Goal: Task Accomplishment & Management: Manage account settings

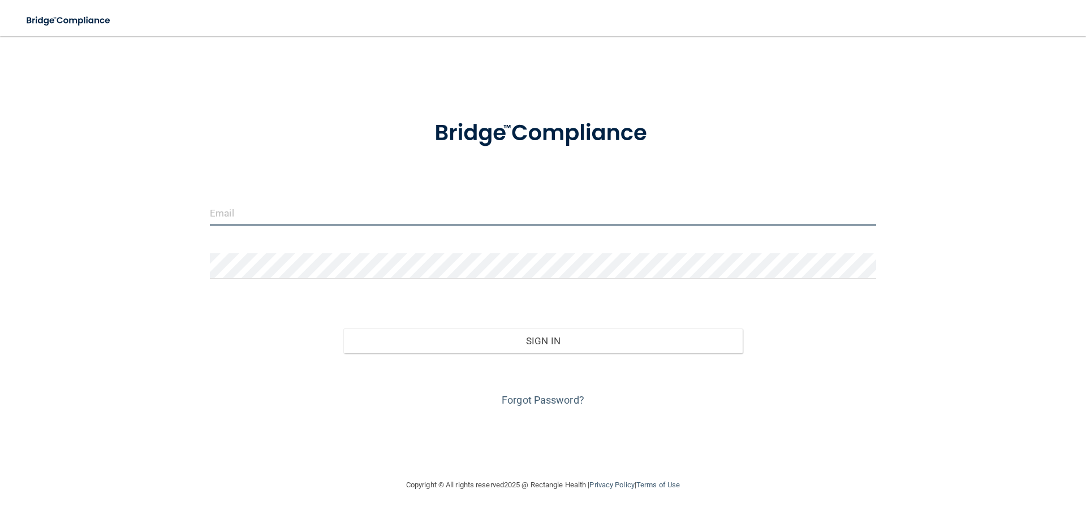
click at [226, 219] on input "email" at bounding box center [543, 212] width 666 height 25
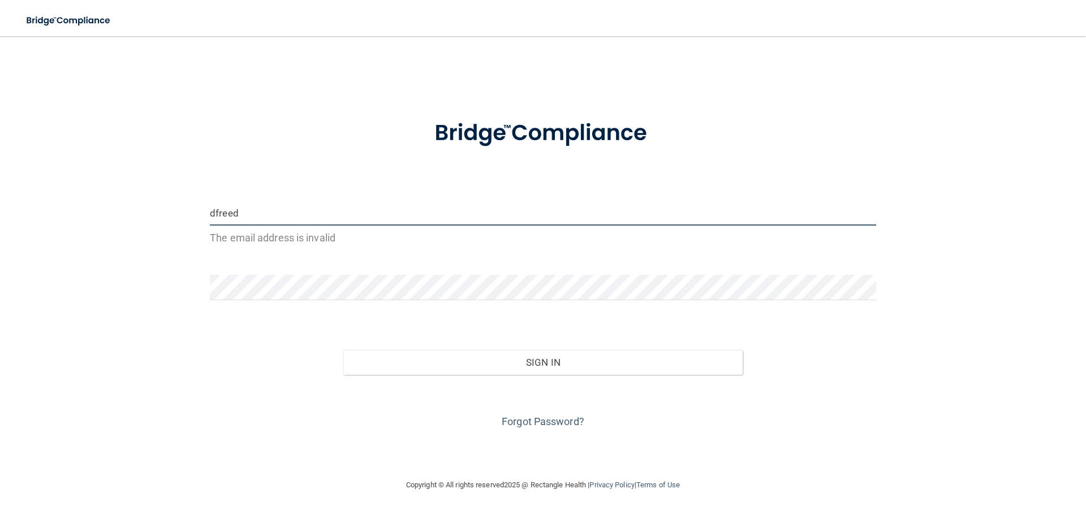
type input "[EMAIL_ADDRESS][DOMAIN_NAME]"
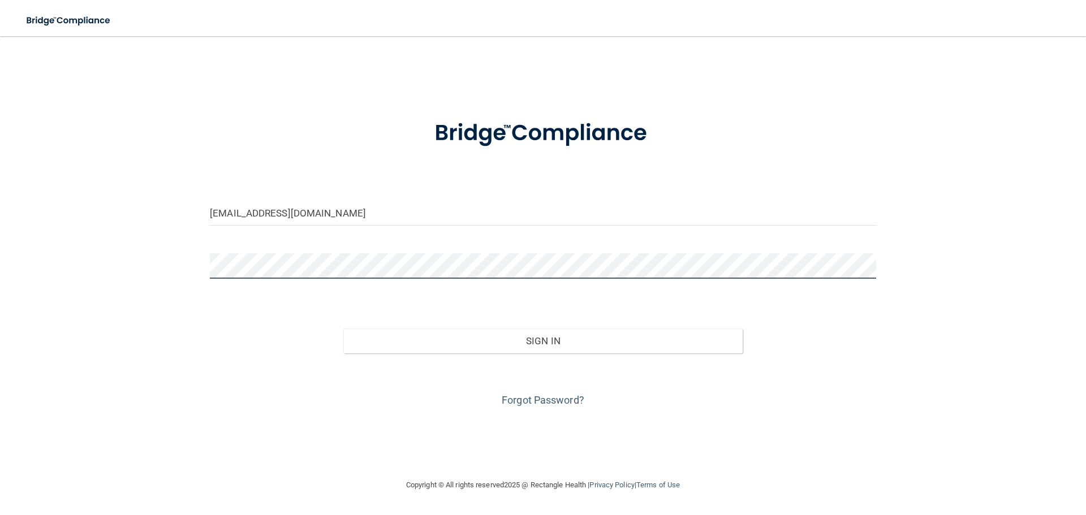
click at [343, 329] on button "Sign In" at bounding box center [543, 341] width 400 height 25
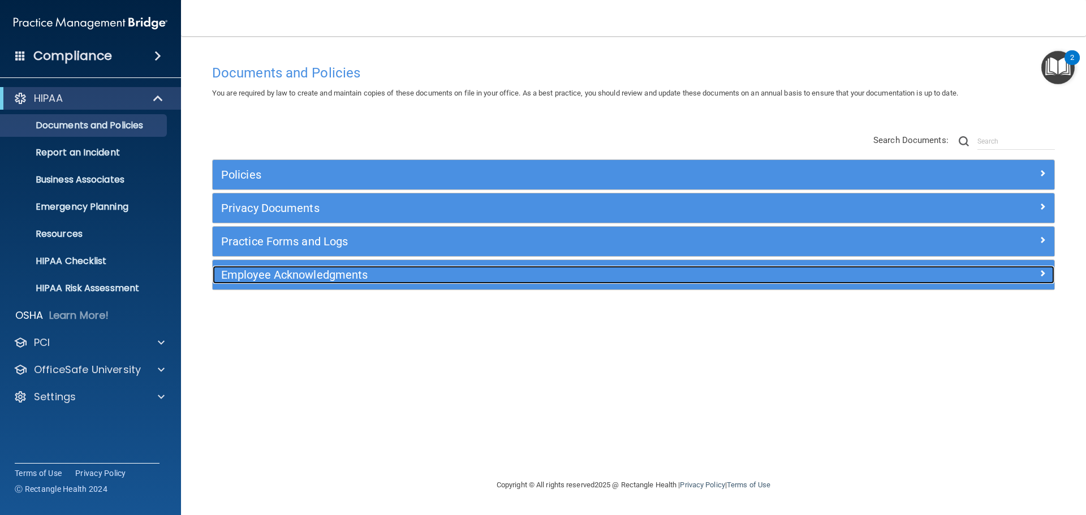
click at [322, 281] on h5 "Employee Acknowledgments" at bounding box center [528, 275] width 614 height 12
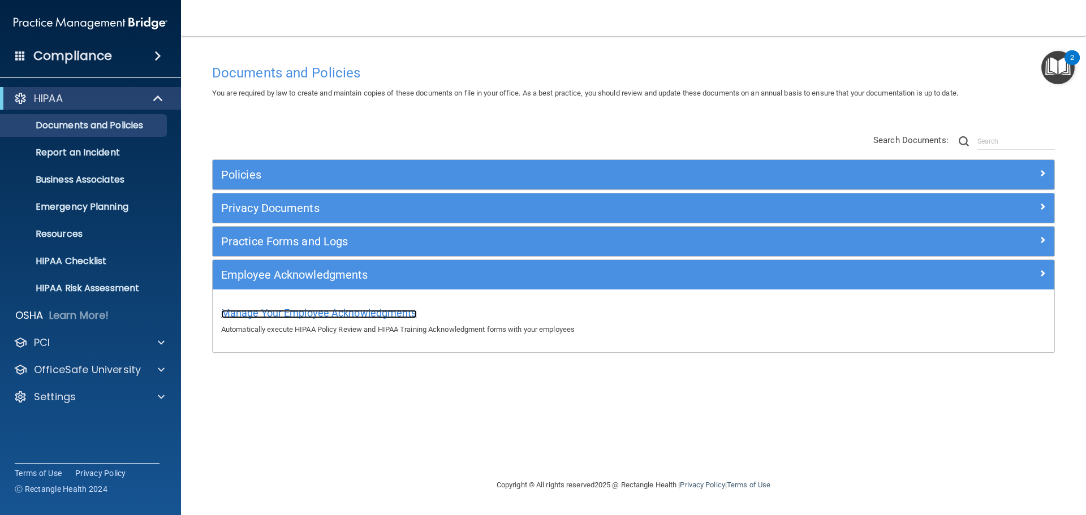
click at [287, 310] on span "Manage Your Employee Acknowledgments" at bounding box center [319, 313] width 196 height 12
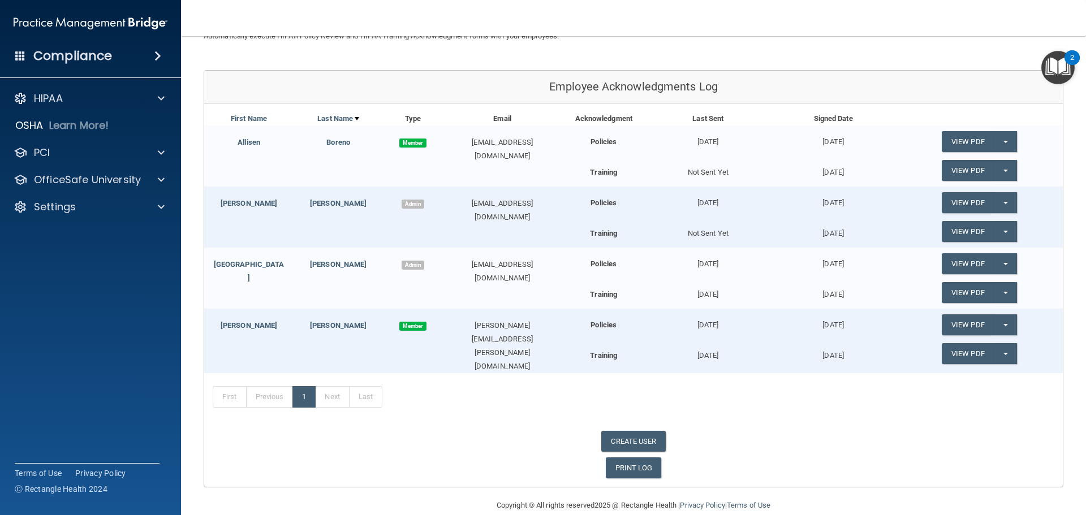
scroll to position [59, 0]
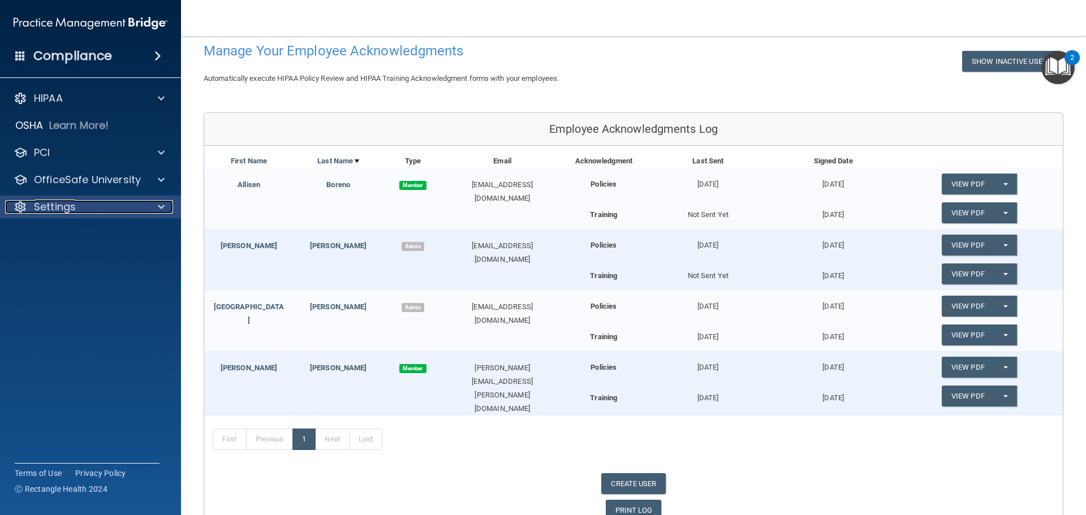
click at [75, 212] on p "Settings" at bounding box center [55, 207] width 42 height 14
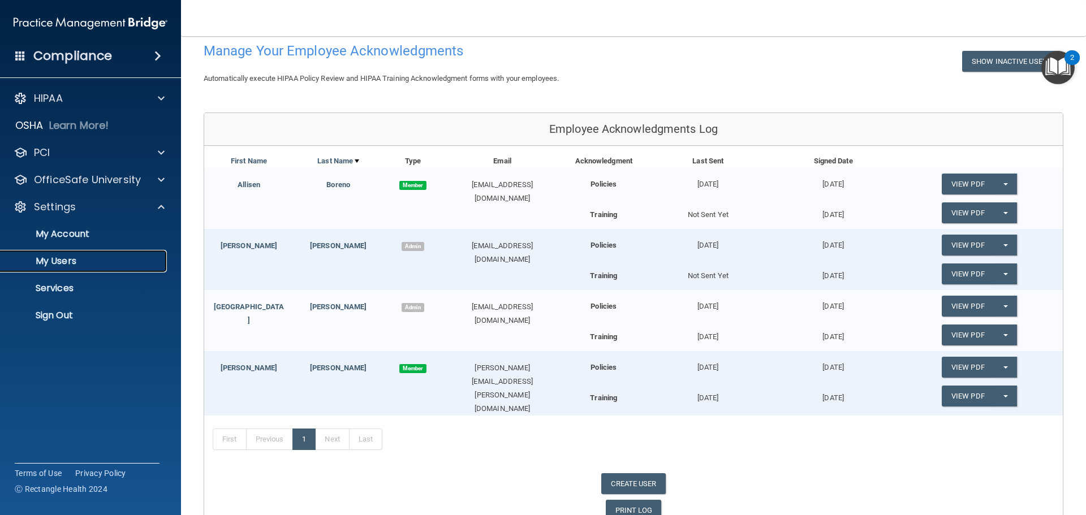
click at [79, 262] on p "My Users" at bounding box center [84, 261] width 154 height 11
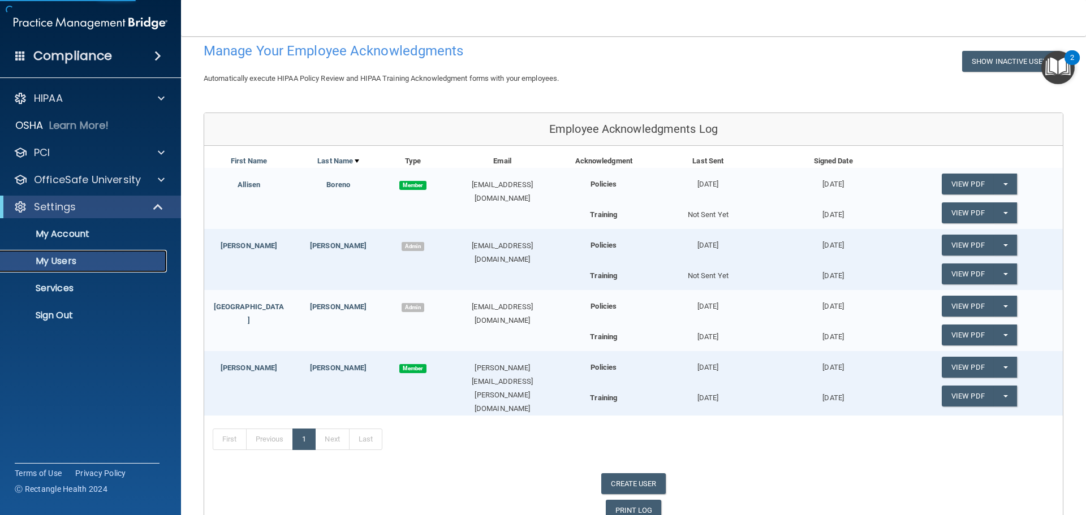
select select "20"
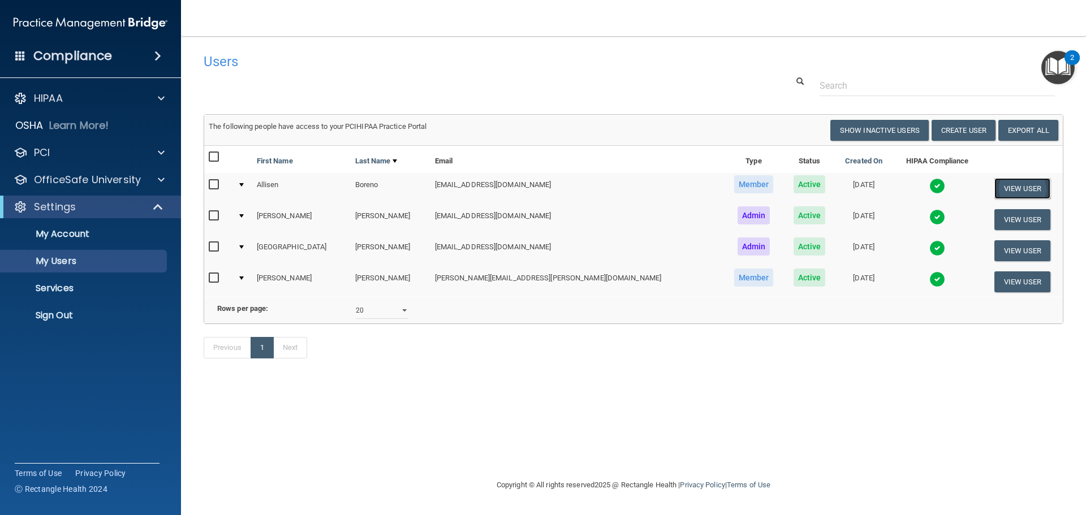
click at [1007, 189] on button "View User" at bounding box center [1022, 188] width 56 height 21
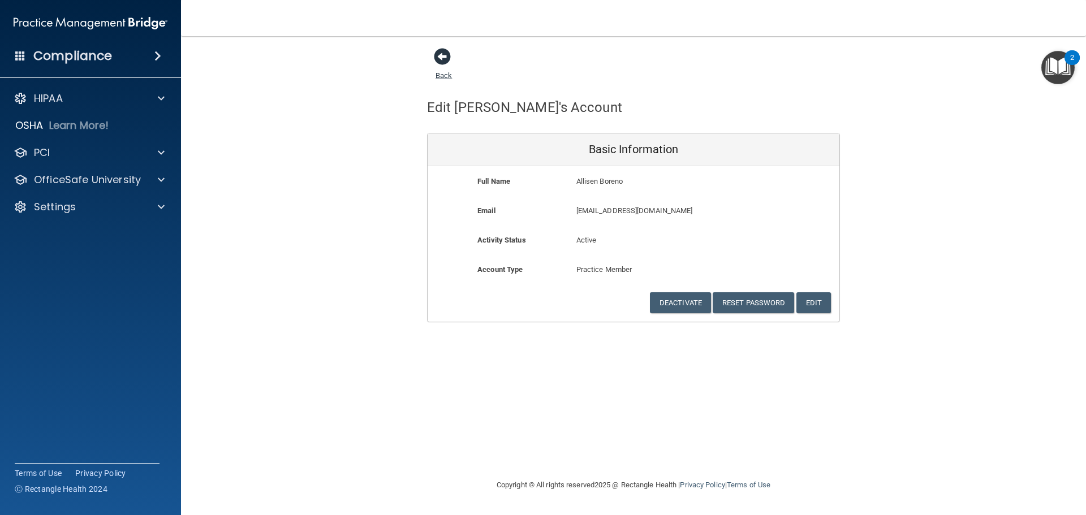
click at [436, 63] on span at bounding box center [442, 56] width 17 height 17
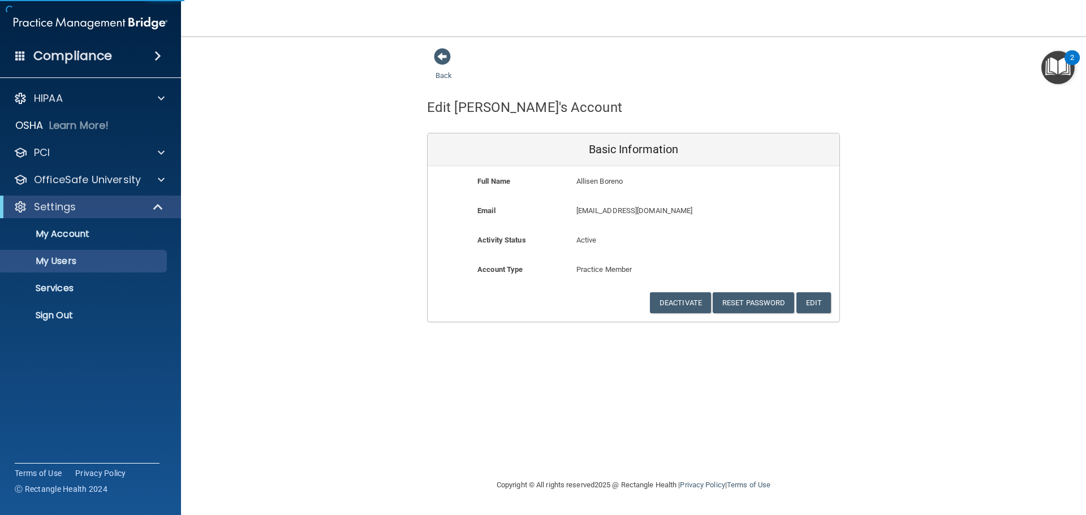
select select "20"
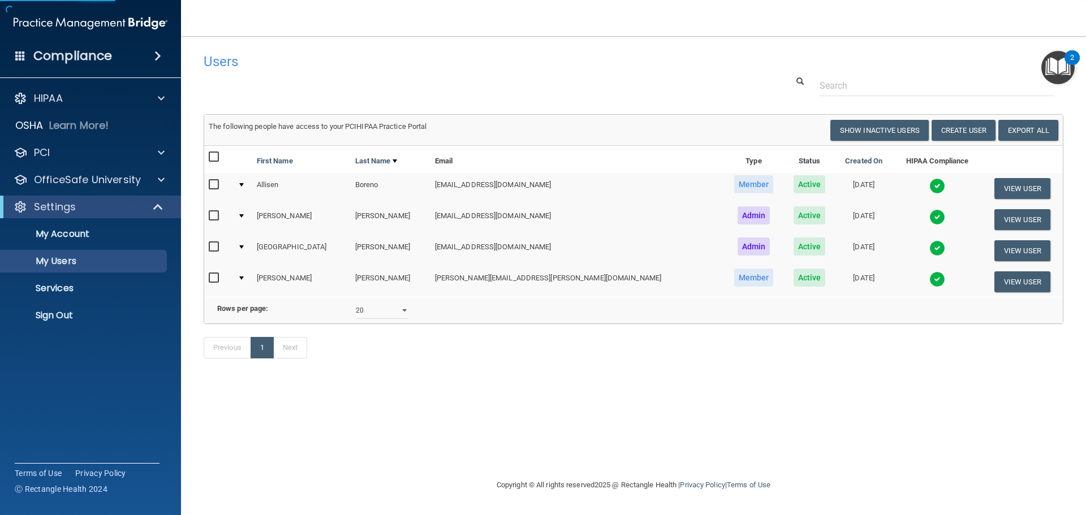
drag, startPoint x: 485, startPoint y: 184, endPoint x: 619, endPoint y: 185, distance: 134.6
click at [491, 184] on td "[EMAIL_ADDRESS][DOMAIN_NAME]" at bounding box center [576, 188] width 293 height 31
click at [794, 188] on span "Active" at bounding box center [810, 184] width 32 height 18
click at [96, 172] on div "OfficeSafe University" at bounding box center [91, 180] width 182 height 23
click at [103, 181] on p "OfficeSafe University" at bounding box center [87, 180] width 107 height 14
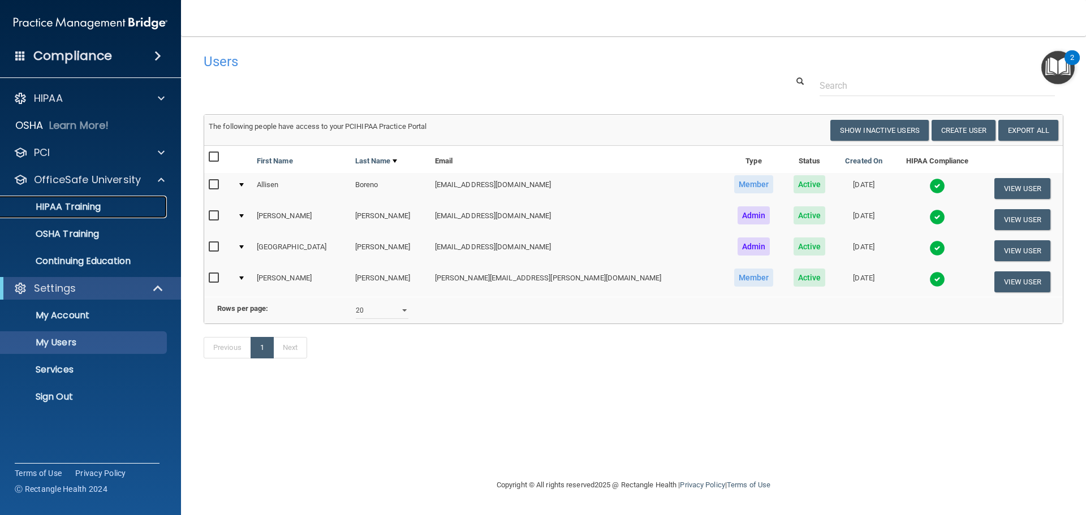
click at [119, 203] on div "HIPAA Training" at bounding box center [84, 206] width 154 height 11
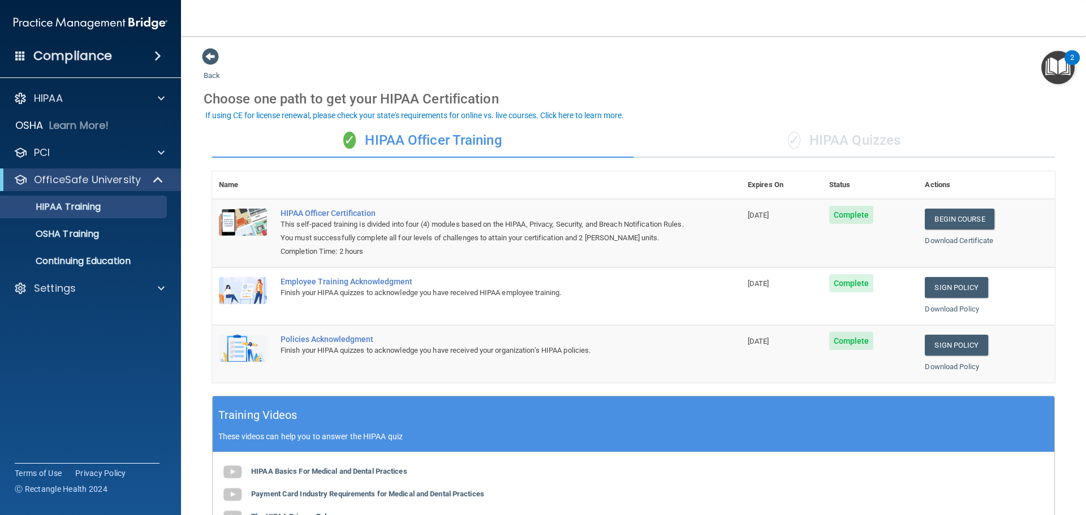
click at [788, 137] on span "✓" at bounding box center [794, 140] width 12 height 17
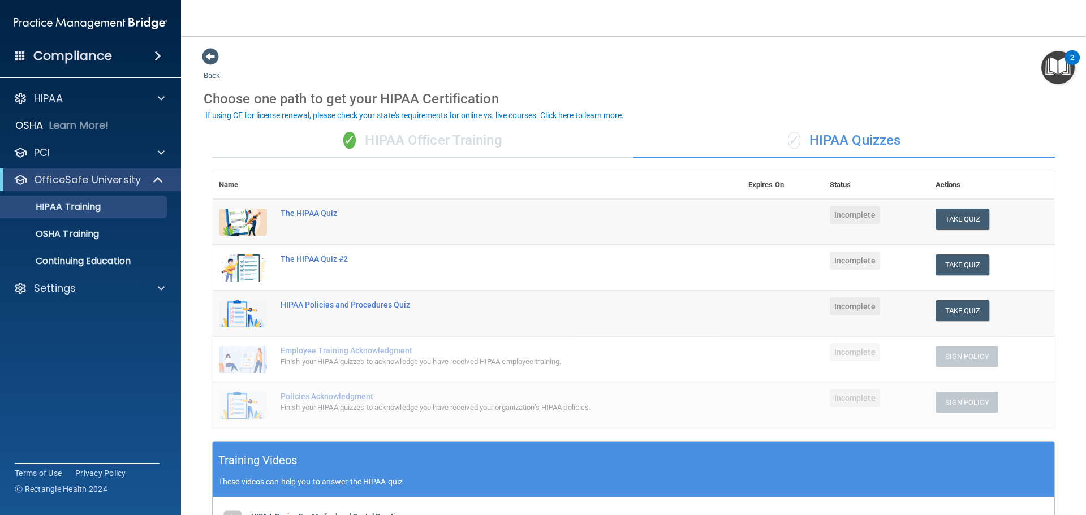
click at [427, 140] on div "✓ HIPAA Officer Training" at bounding box center [422, 141] width 421 height 34
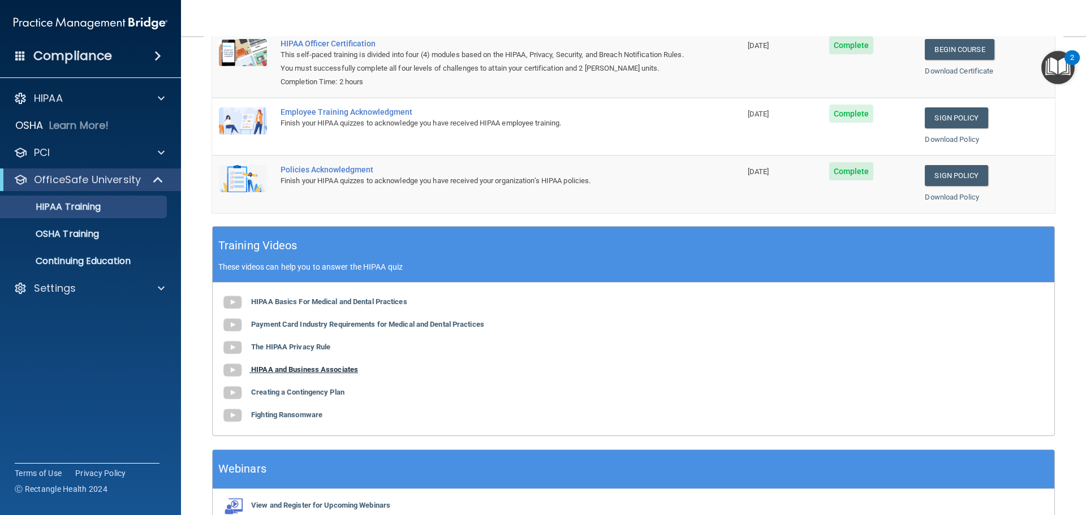
scroll to position [232, 0]
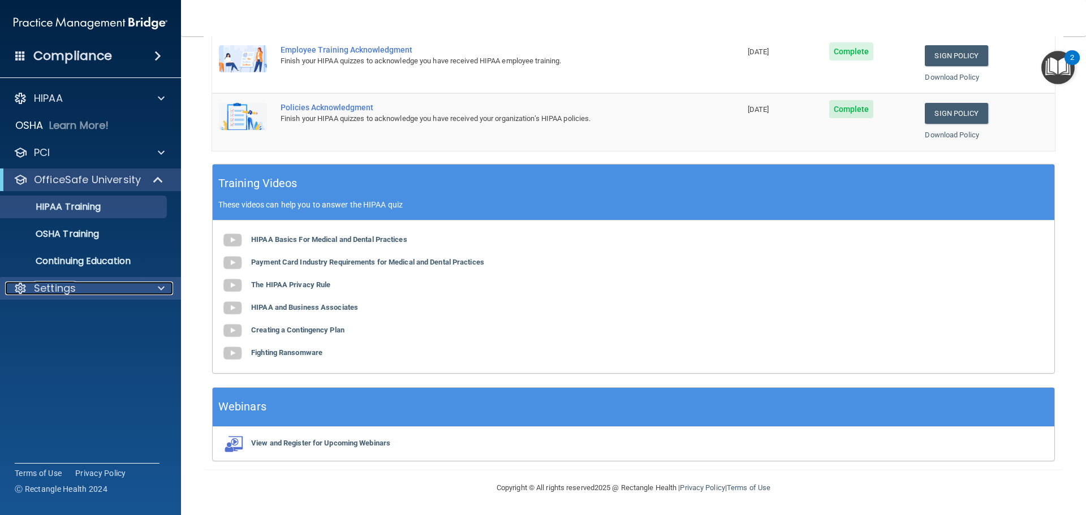
click at [80, 283] on div "Settings" at bounding box center [75, 289] width 140 height 14
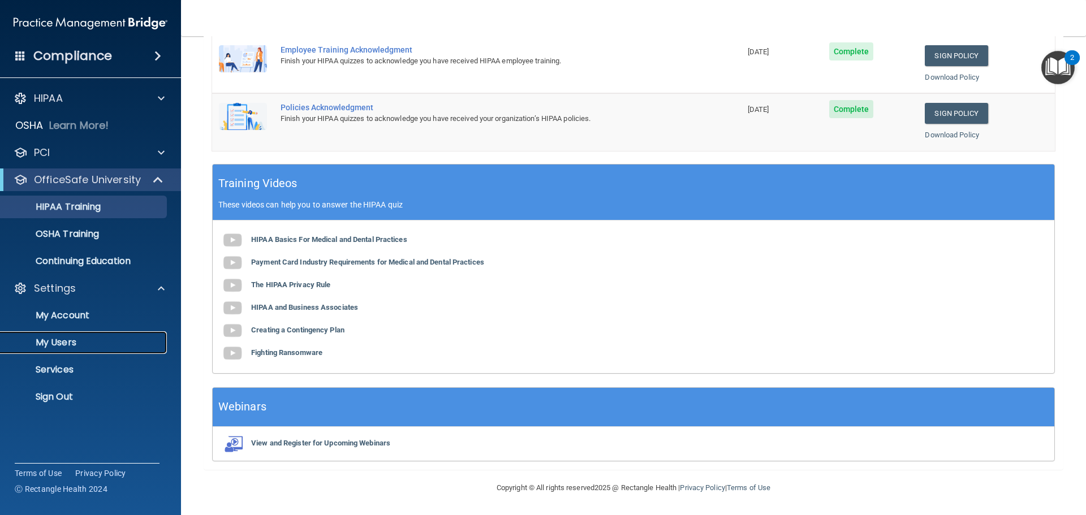
click at [70, 342] on p "My Users" at bounding box center [84, 342] width 154 height 11
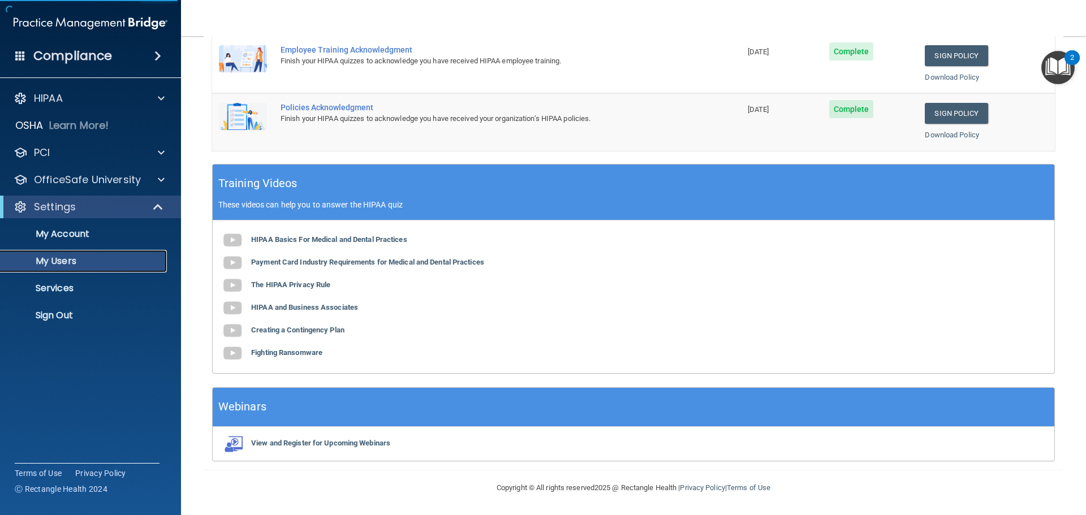
select select "20"
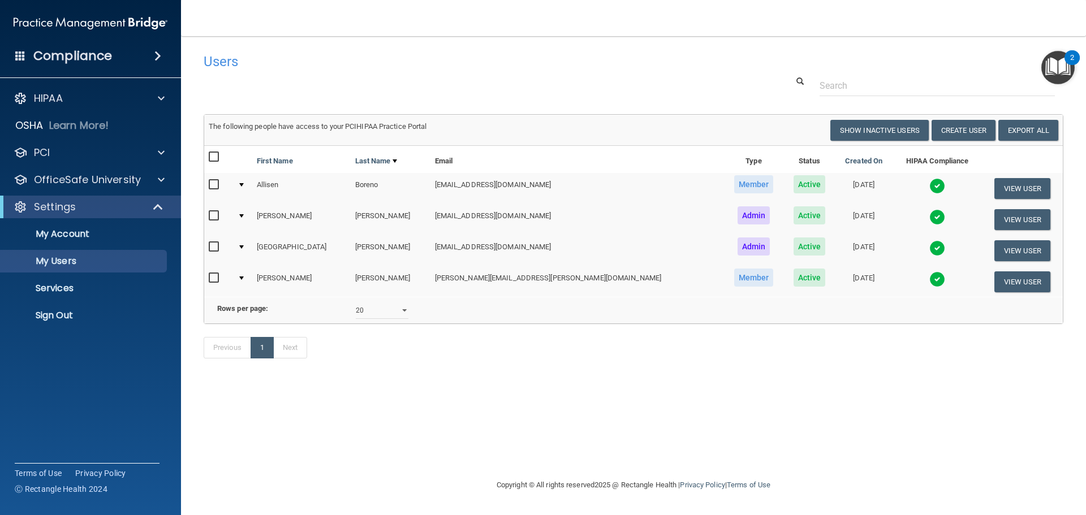
click at [248, 184] on td at bounding box center [242, 188] width 19 height 31
click at [209, 187] on div at bounding box center [219, 187] width 20 height 18
click at [206, 187] on td at bounding box center [218, 188] width 29 height 31
click at [209, 187] on input "checkbox" at bounding box center [215, 184] width 13 height 9
checkbox input "true"
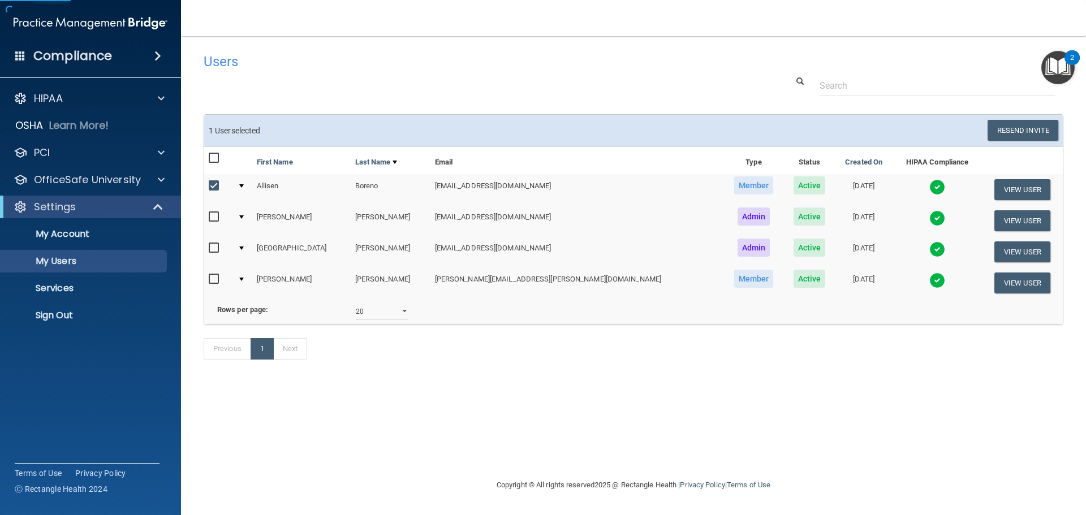
click at [244, 185] on div at bounding box center [241, 185] width 5 height 3
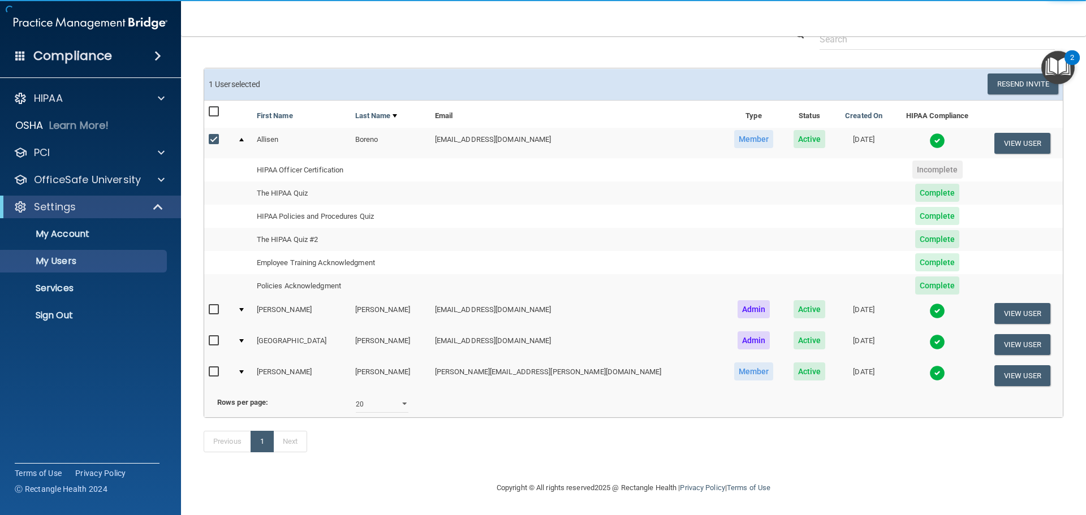
scroll to position [63, 0]
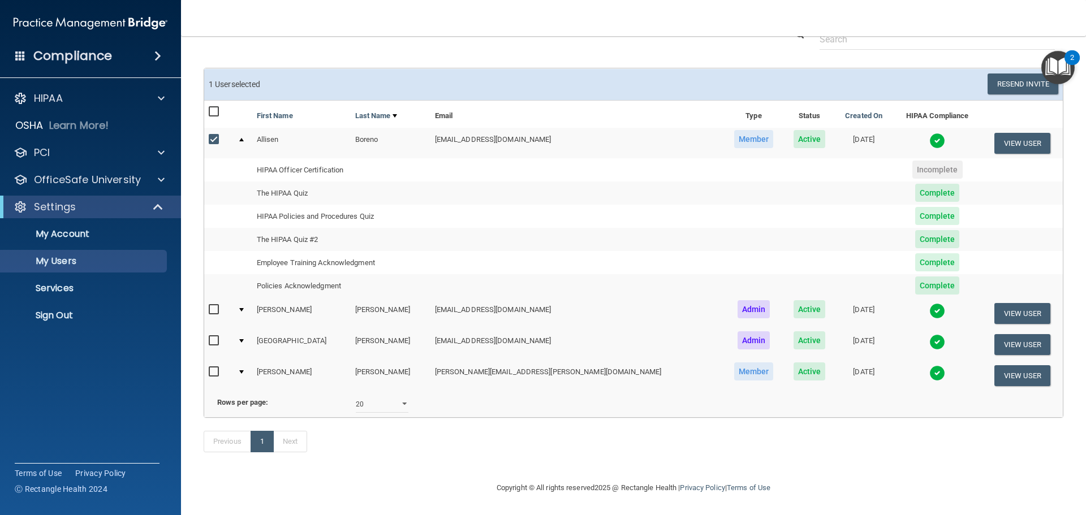
click at [915, 207] on span "Complete" at bounding box center [937, 216] width 45 height 18
click at [312, 228] on td "The HIPAA Quiz #2" at bounding box center [341, 239] width 178 height 23
click at [1018, 133] on button "View User" at bounding box center [1022, 143] width 56 height 21
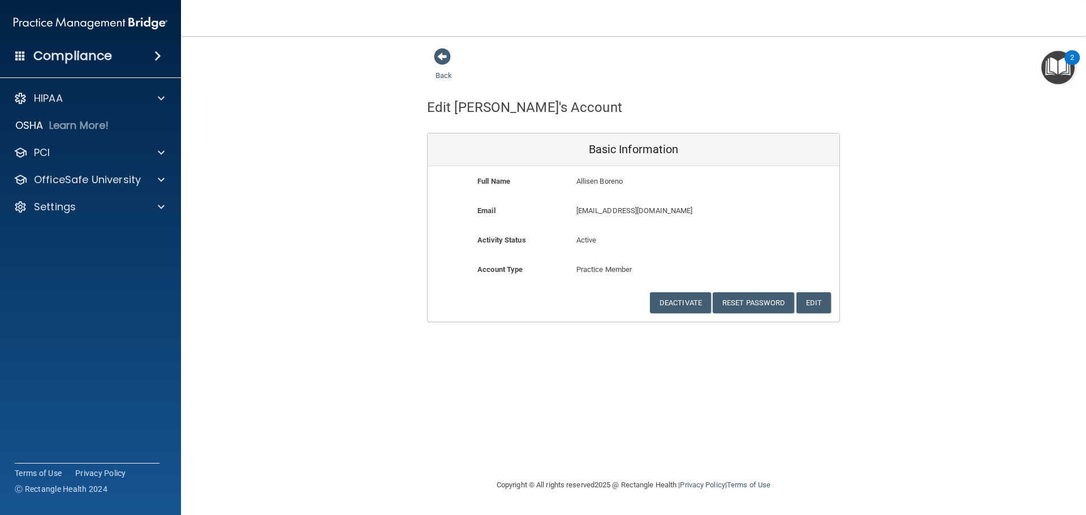
click at [318, 97] on div "Back Edit [PERSON_NAME]'s Account Basic Information Full Name [PERSON_NAME] Bor…" at bounding box center [634, 185] width 860 height 275
